Goal: Task Accomplishment & Management: Use online tool/utility

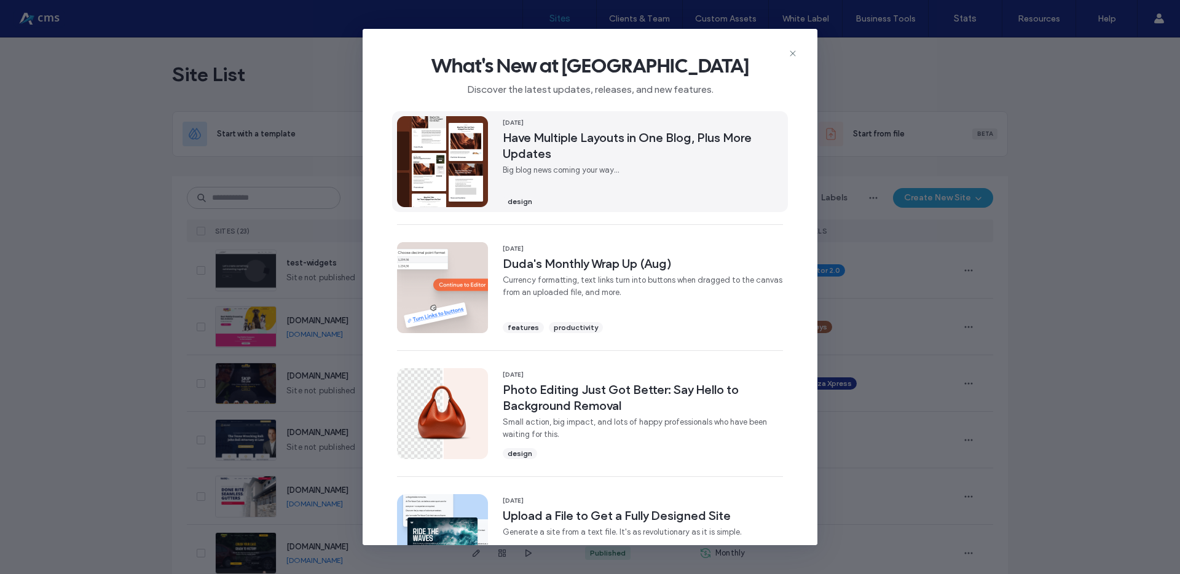
click at [575, 142] on span "Have Multiple Layouts in One Blog, Plus More Updates" at bounding box center [643, 146] width 280 height 32
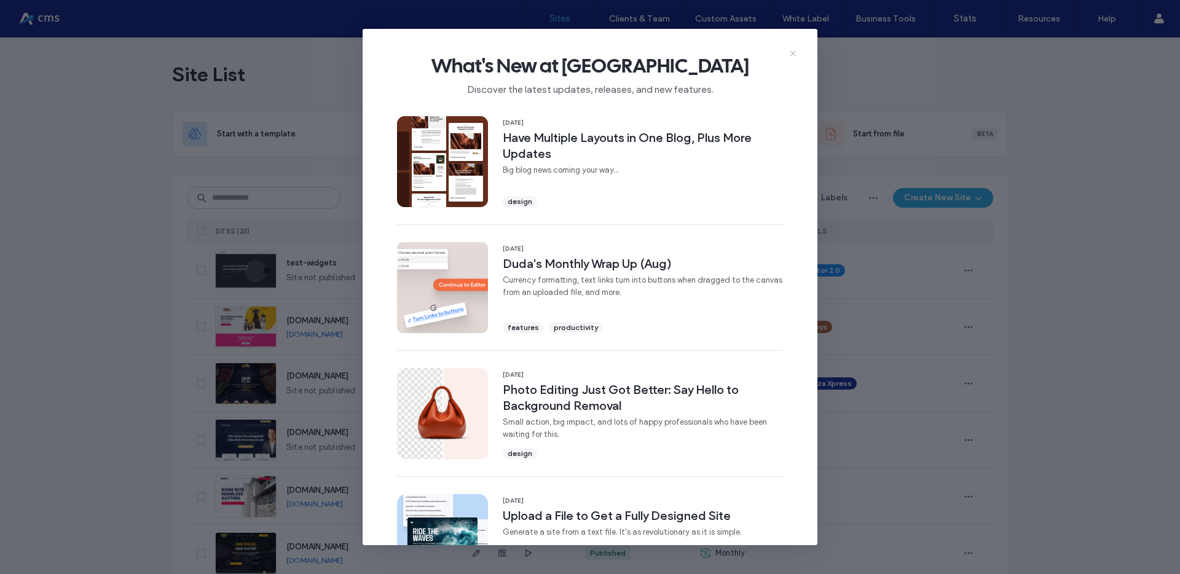
click at [795, 49] on icon at bounding box center [793, 54] width 10 height 10
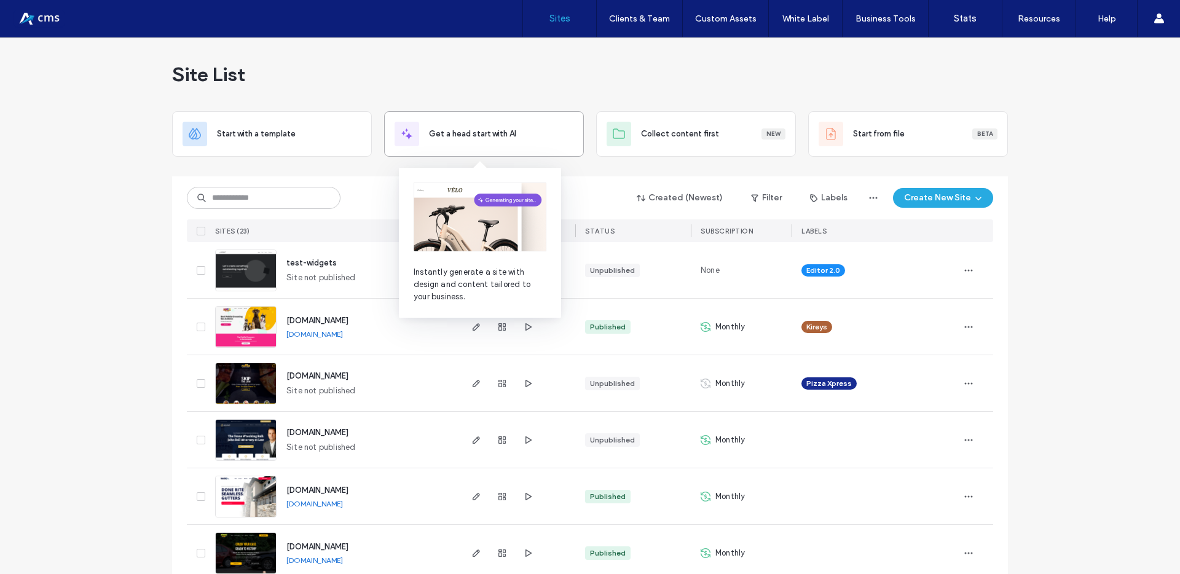
click at [527, 141] on div "Get a head start with AI" at bounding box center [484, 134] width 179 height 25
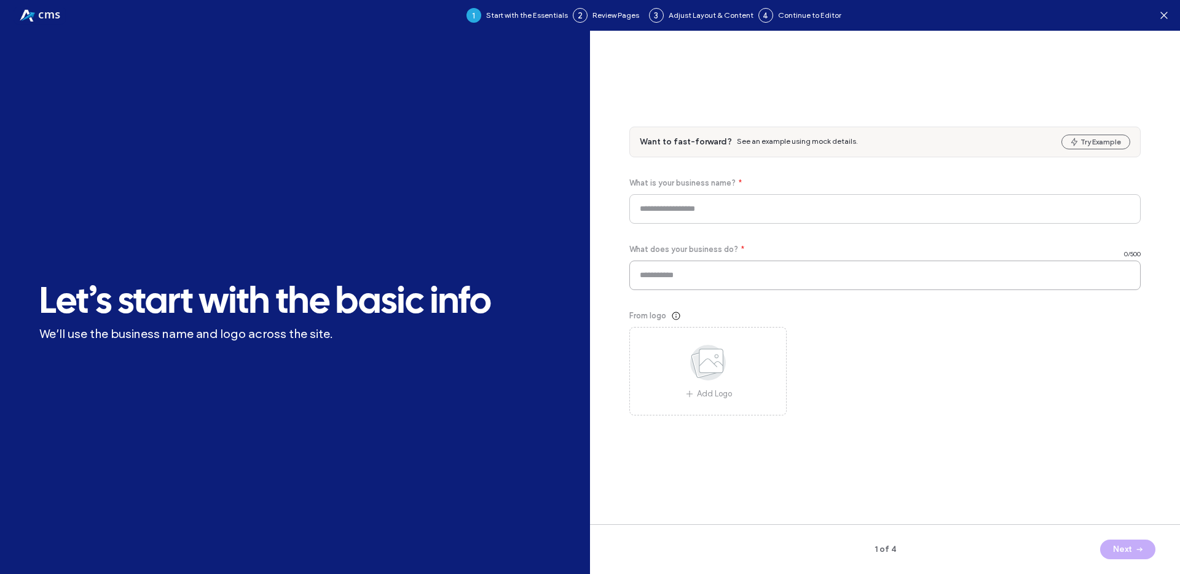
click at [759, 278] on input at bounding box center [884, 275] width 511 height 29
click at [1120, 548] on div "Next" at bounding box center [1074, 550] width 162 height 20
click at [778, 211] on input at bounding box center [884, 208] width 511 height 29
type input "*******"
type input "****"
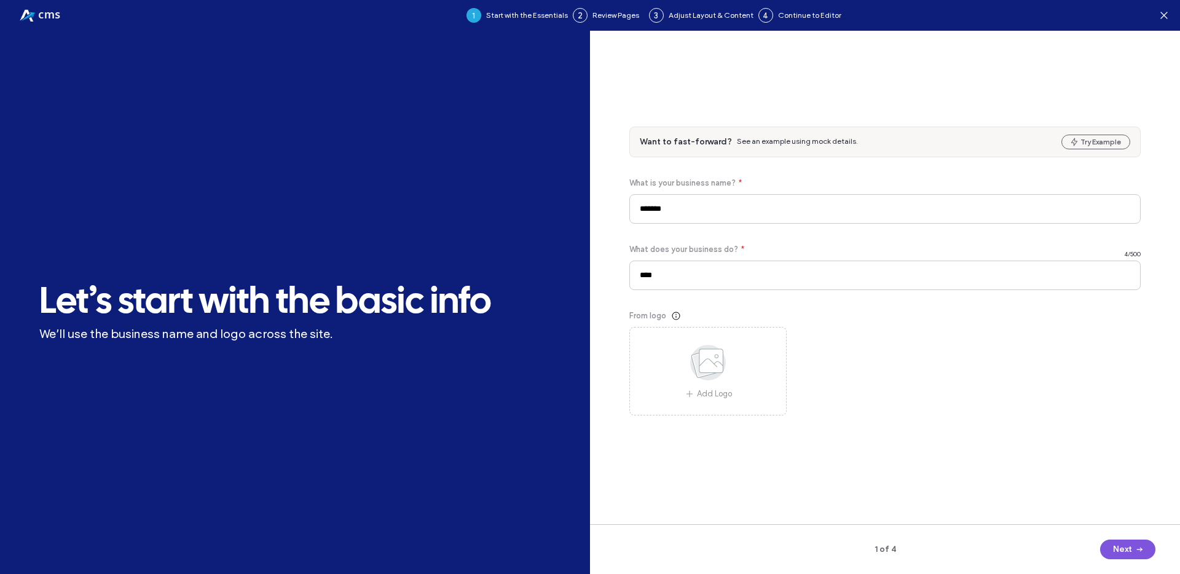
click at [1135, 558] on span "button" at bounding box center [1138, 549] width 12 height 18
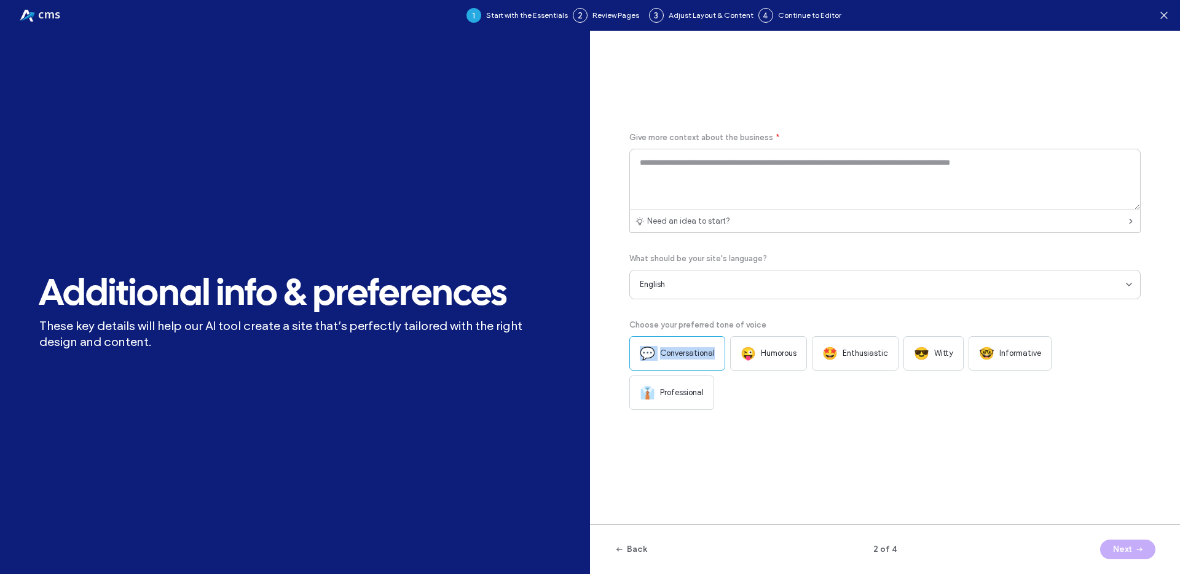
copy div "💬 Conversational"
drag, startPoint x: 716, startPoint y: 372, endPoint x: 638, endPoint y: 375, distance: 78.1
click at [638, 371] on div "💬 Conversational" at bounding box center [677, 353] width 96 height 34
drag, startPoint x: 795, startPoint y: 373, endPoint x: 742, endPoint y: 376, distance: 52.9
click at [742, 371] on div "😜 Humorous" at bounding box center [768, 353] width 77 height 34
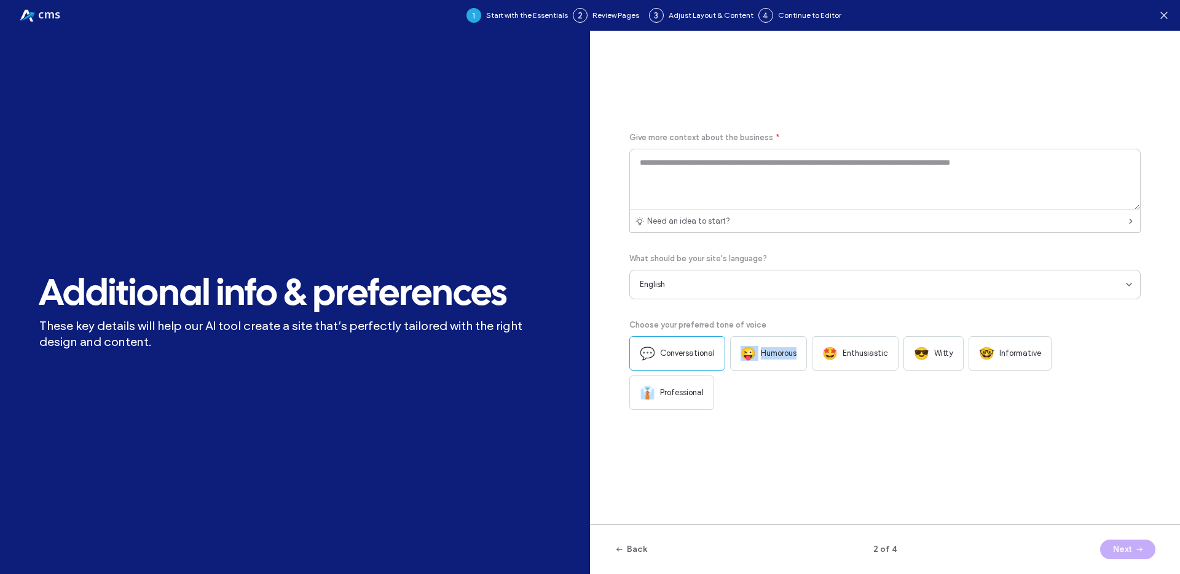
copy div "😜 Humorous"
drag, startPoint x: 889, startPoint y: 372, endPoint x: 823, endPoint y: 375, distance: 66.4
click at [823, 371] on div "🤩 Enthusiastic" at bounding box center [855, 353] width 87 height 34
copy div "🤩 Enthusiastic"
drag, startPoint x: 951, startPoint y: 372, endPoint x: 914, endPoint y: 375, distance: 37.0
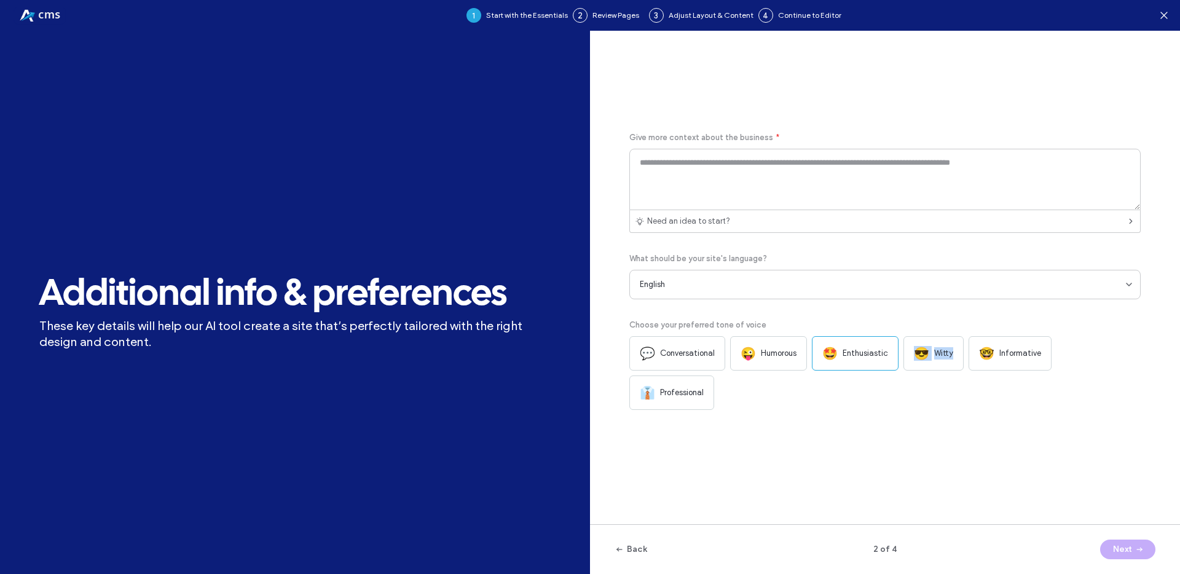
click at [914, 371] on div "😎 Witty" at bounding box center [933, 353] width 60 height 34
copy div "😎 Witty"
drag, startPoint x: 1032, startPoint y: 372, endPoint x: 958, endPoint y: 379, distance: 74.7
click at [972, 371] on div "🤓 Informative" at bounding box center [1009, 353] width 83 height 34
copy div "🤓 Informative"
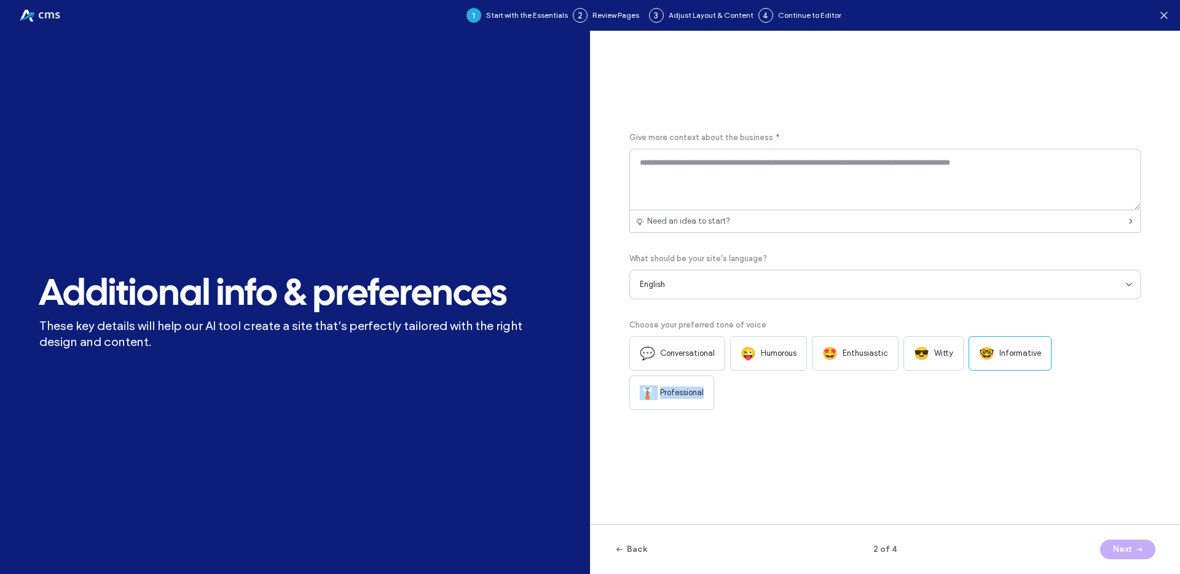
drag, startPoint x: 1123, startPoint y: 373, endPoint x: 1056, endPoint y: 378, distance: 67.8
click at [714, 378] on div "👔 Professional" at bounding box center [671, 392] width 85 height 34
copy div "👔 Professional"
drag, startPoint x: 631, startPoint y: 345, endPoint x: 771, endPoint y: 345, distance: 140.1
click at [771, 331] on div "Choose your preferred tone of voice" at bounding box center [884, 325] width 511 height 12
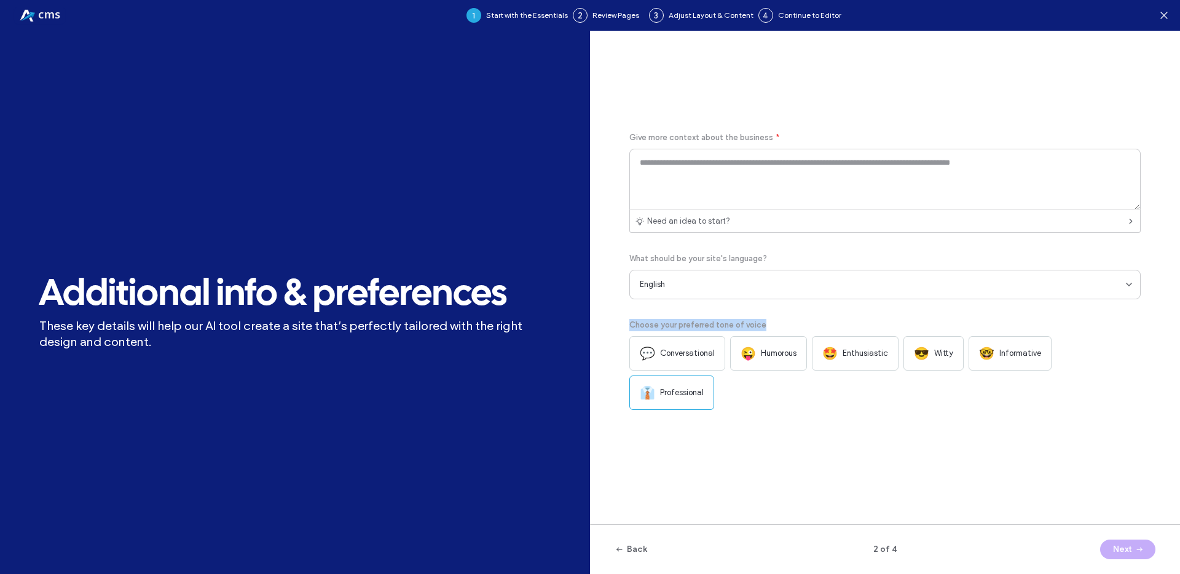
copy span "Choose your preferred tone of voice"
click at [857, 291] on div "English" at bounding box center [883, 284] width 486 height 12
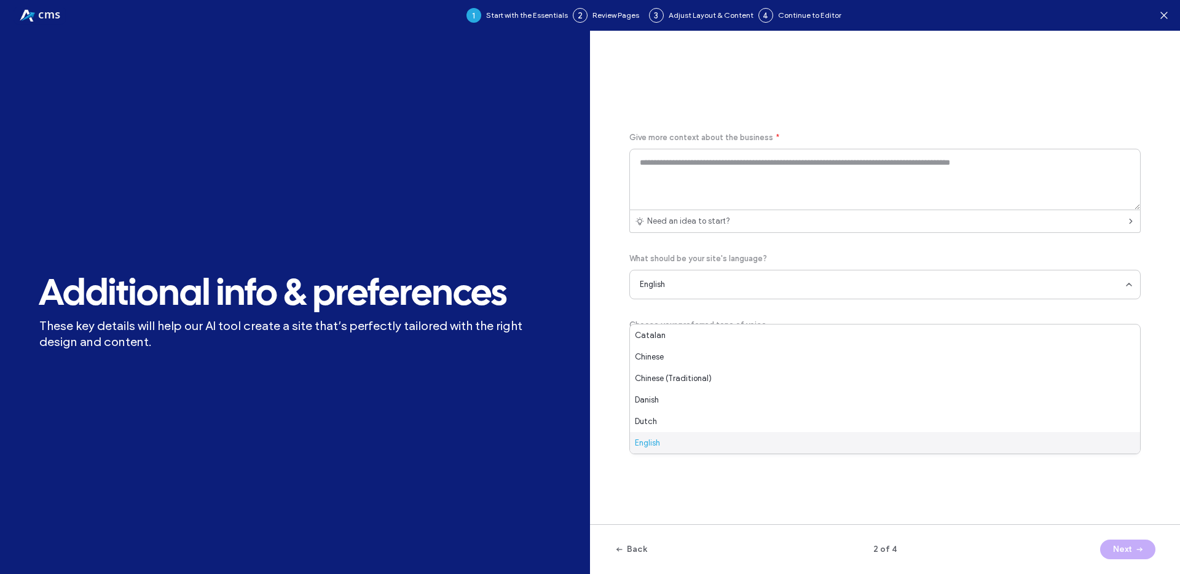
click at [780, 437] on div "English" at bounding box center [885, 443] width 510 height 22
